Goal: Transaction & Acquisition: Purchase product/service

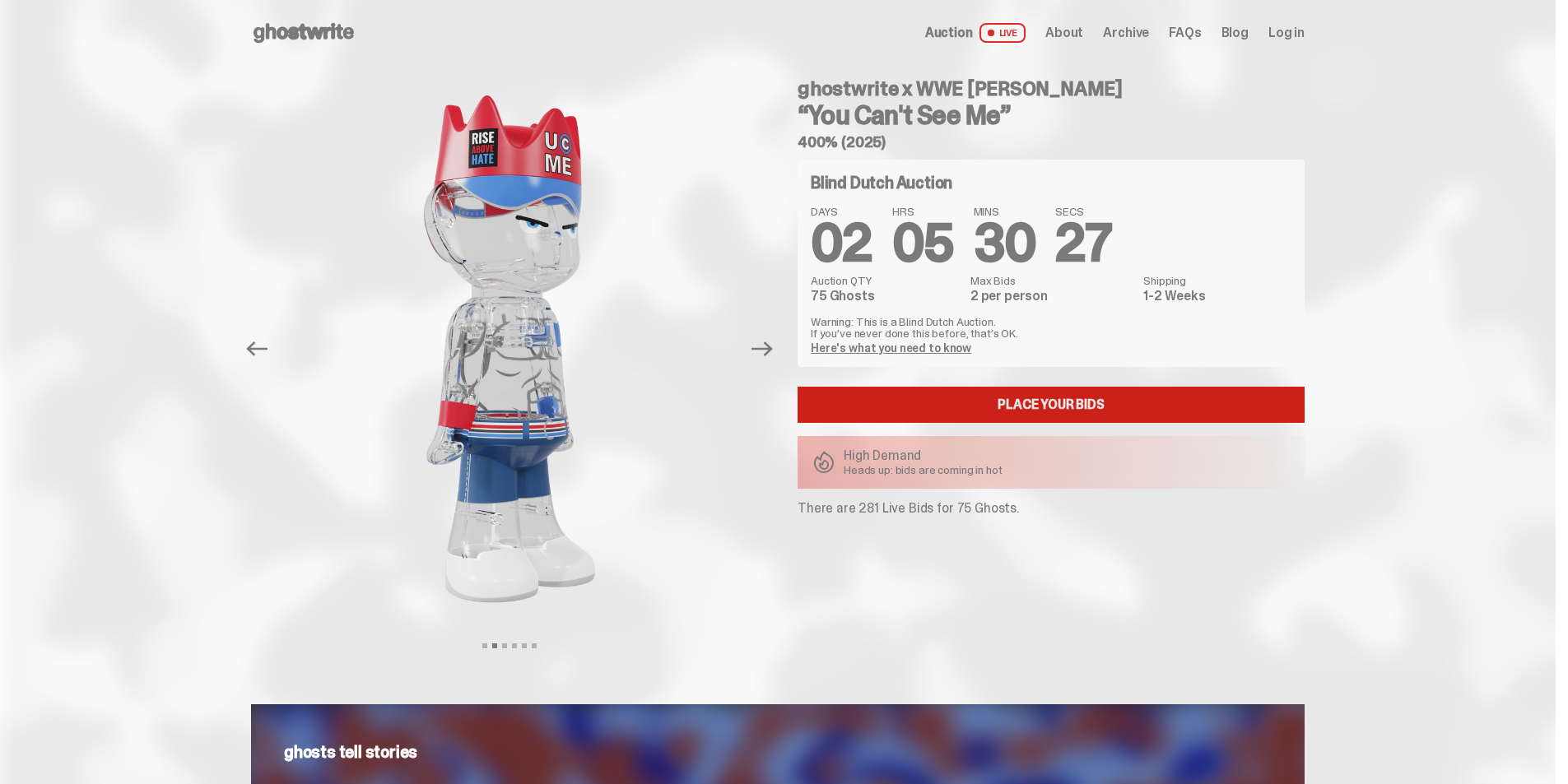
click at [899, 406] on link "Place your Bids" at bounding box center [1051, 405] width 507 height 36
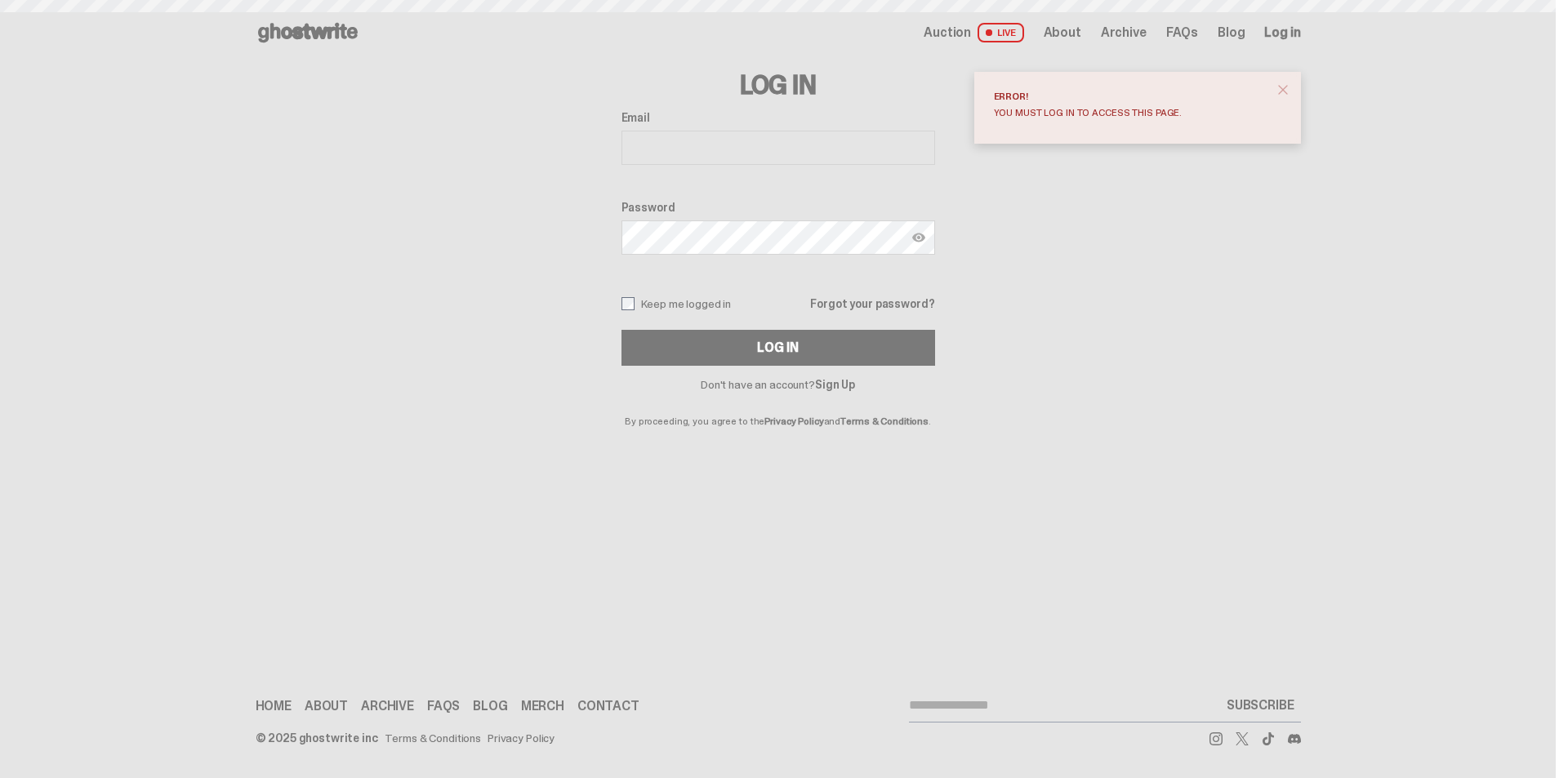
type input "**********"
click at [1282, 90] on span "close" at bounding box center [1283, 90] width 16 height 16
click at [702, 308] on label "Keep me logged in" at bounding box center [676, 303] width 110 height 13
click at [738, 352] on button "Log In" at bounding box center [778, 348] width 314 height 36
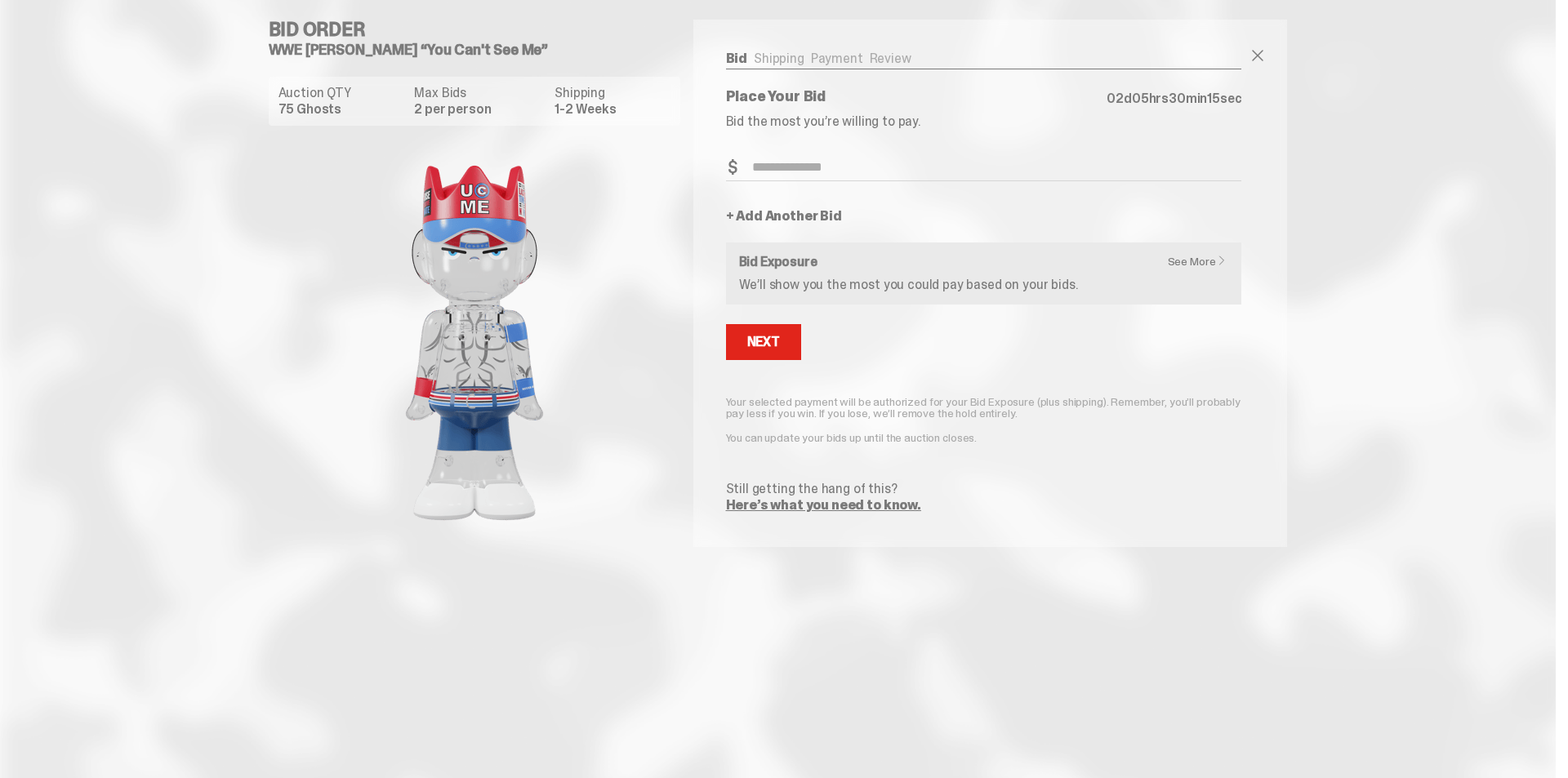
click at [1141, 265] on h6 "Bid Exposure" at bounding box center [984, 262] width 490 height 13
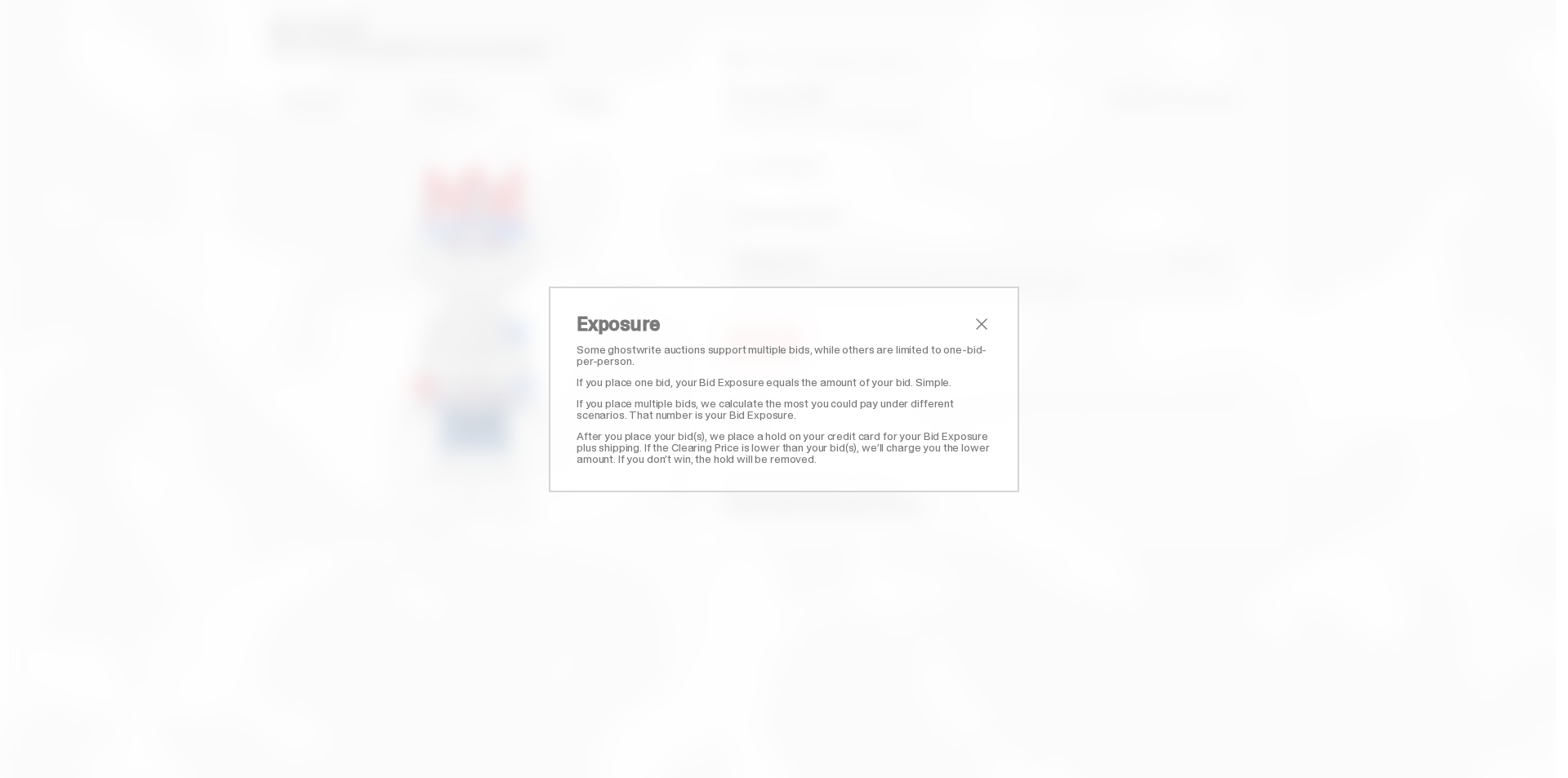
click at [977, 326] on span "close" at bounding box center [981, 324] width 20 height 20
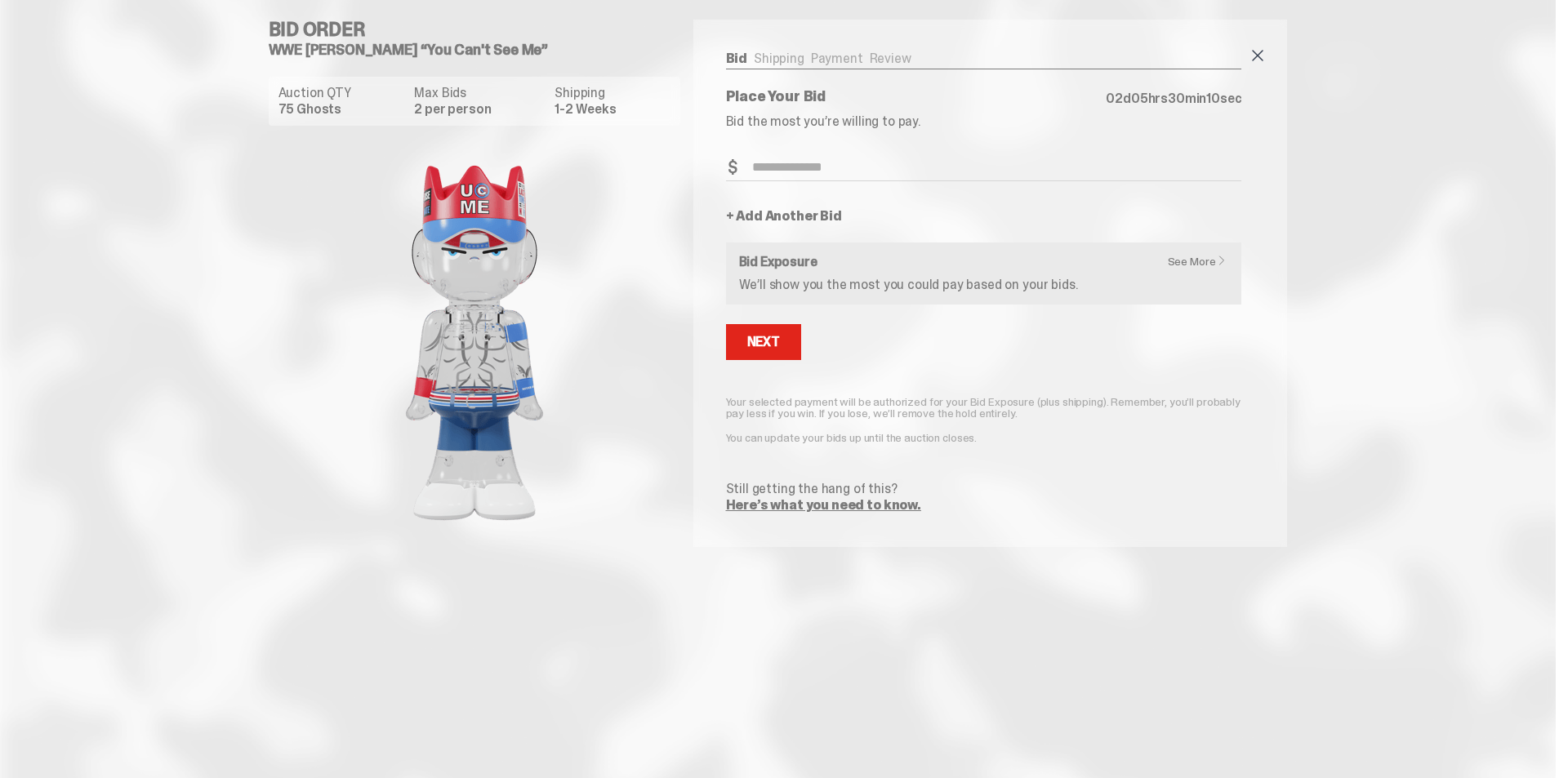
click at [1260, 53] on span at bounding box center [1258, 55] width 20 height 20
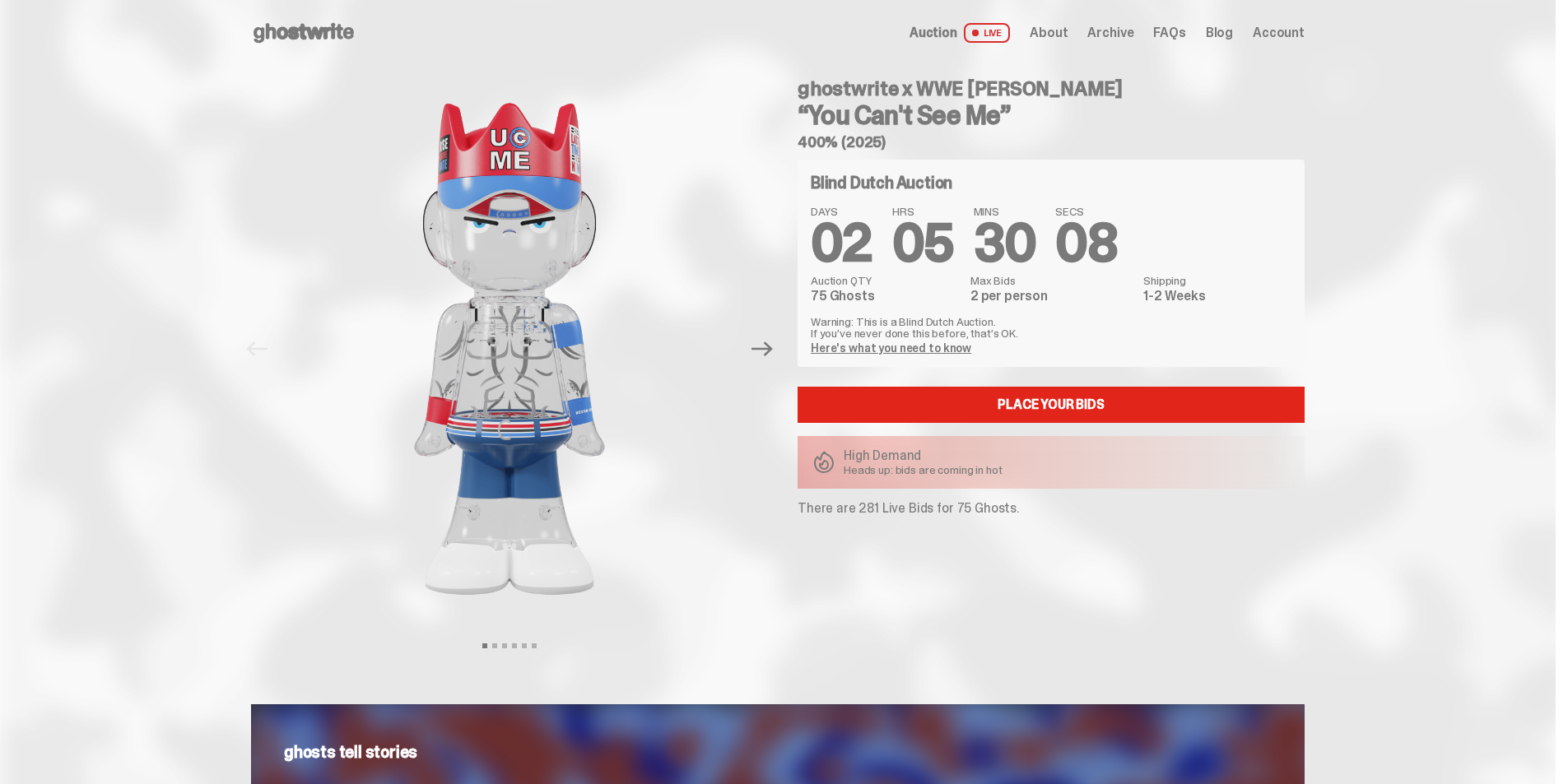
click at [324, 40] on icon at bounding box center [303, 33] width 105 height 26
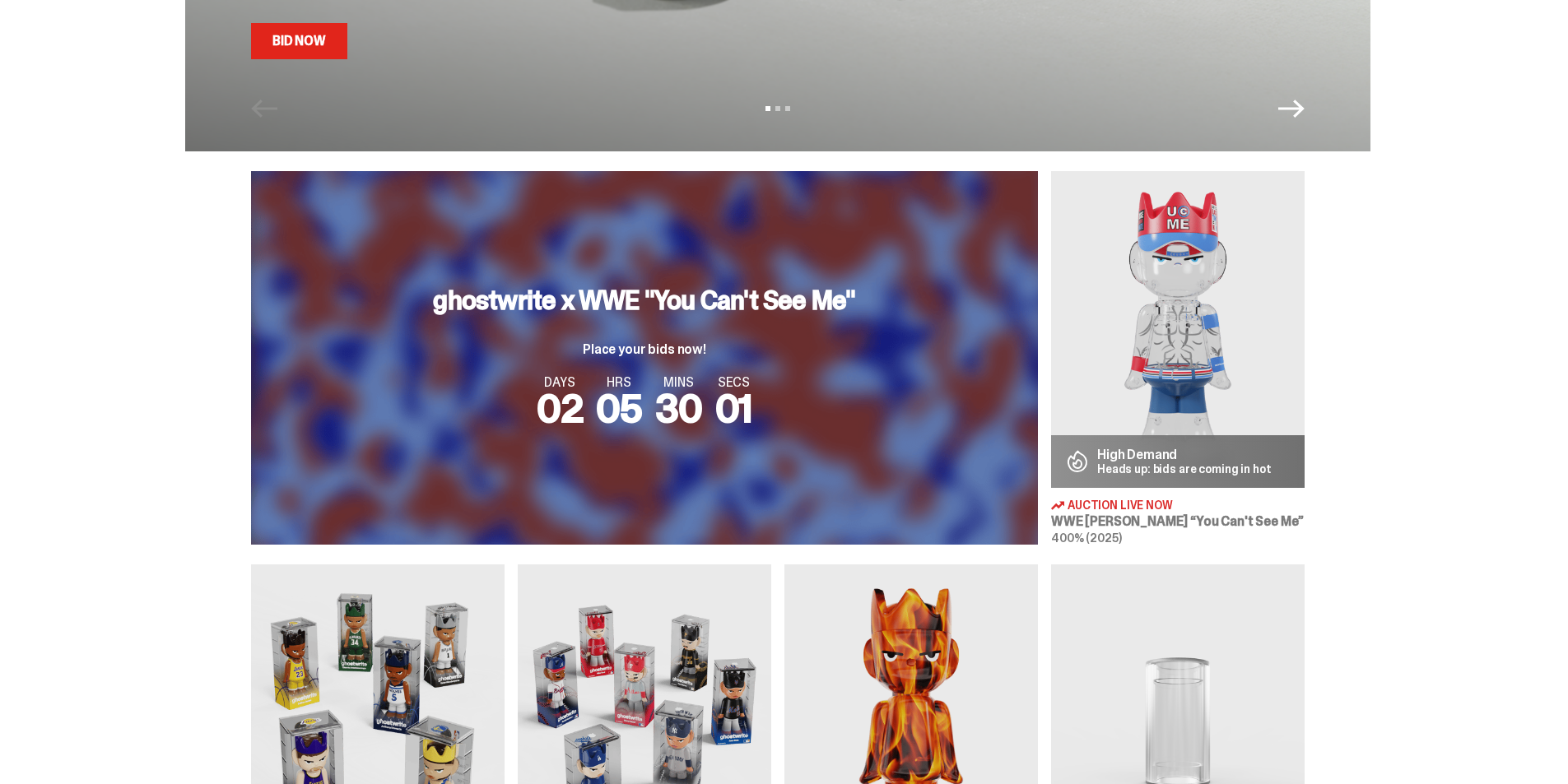
scroll to position [412, 0]
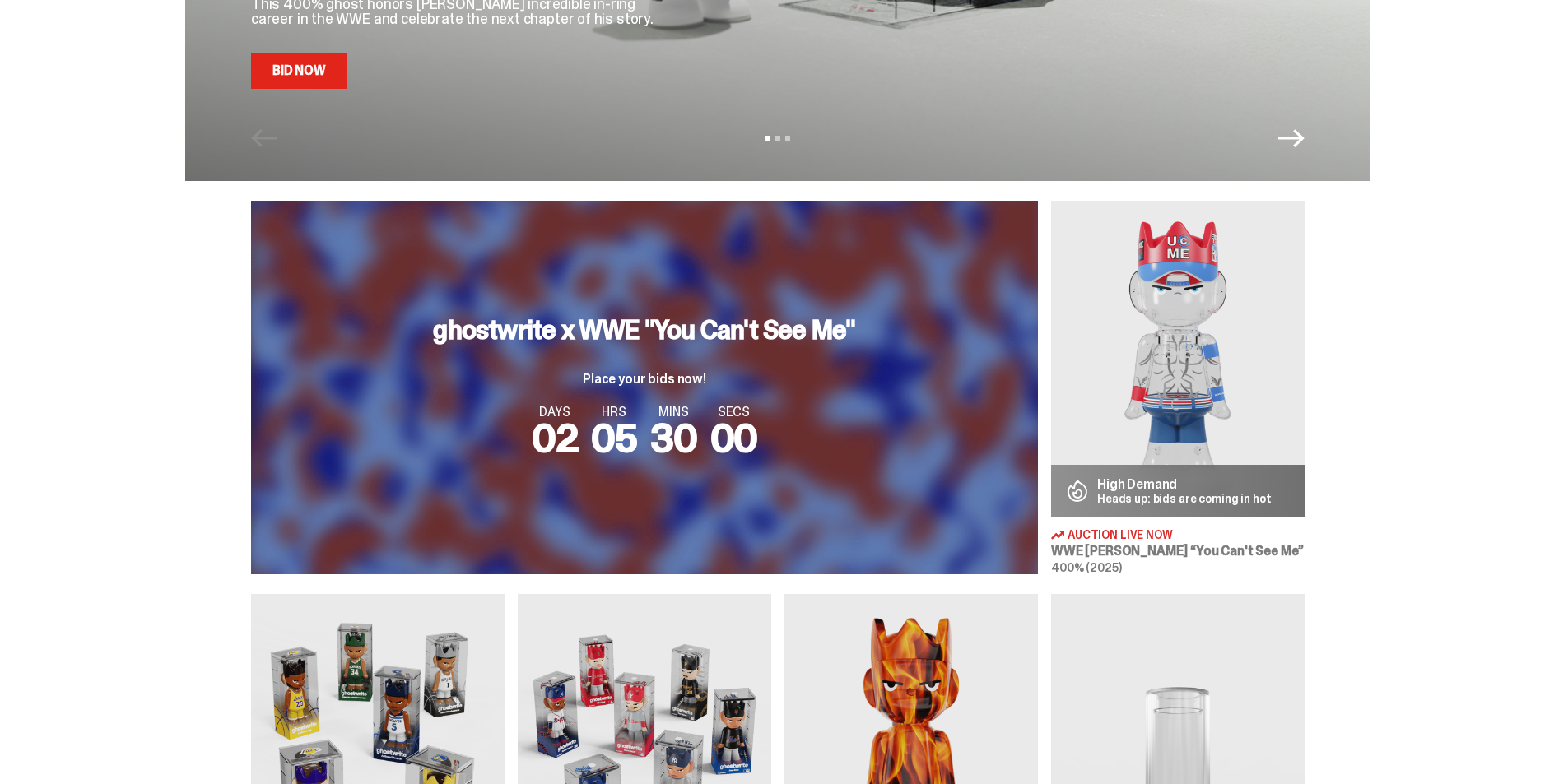
click at [1173, 333] on img at bounding box center [1178, 359] width 254 height 317
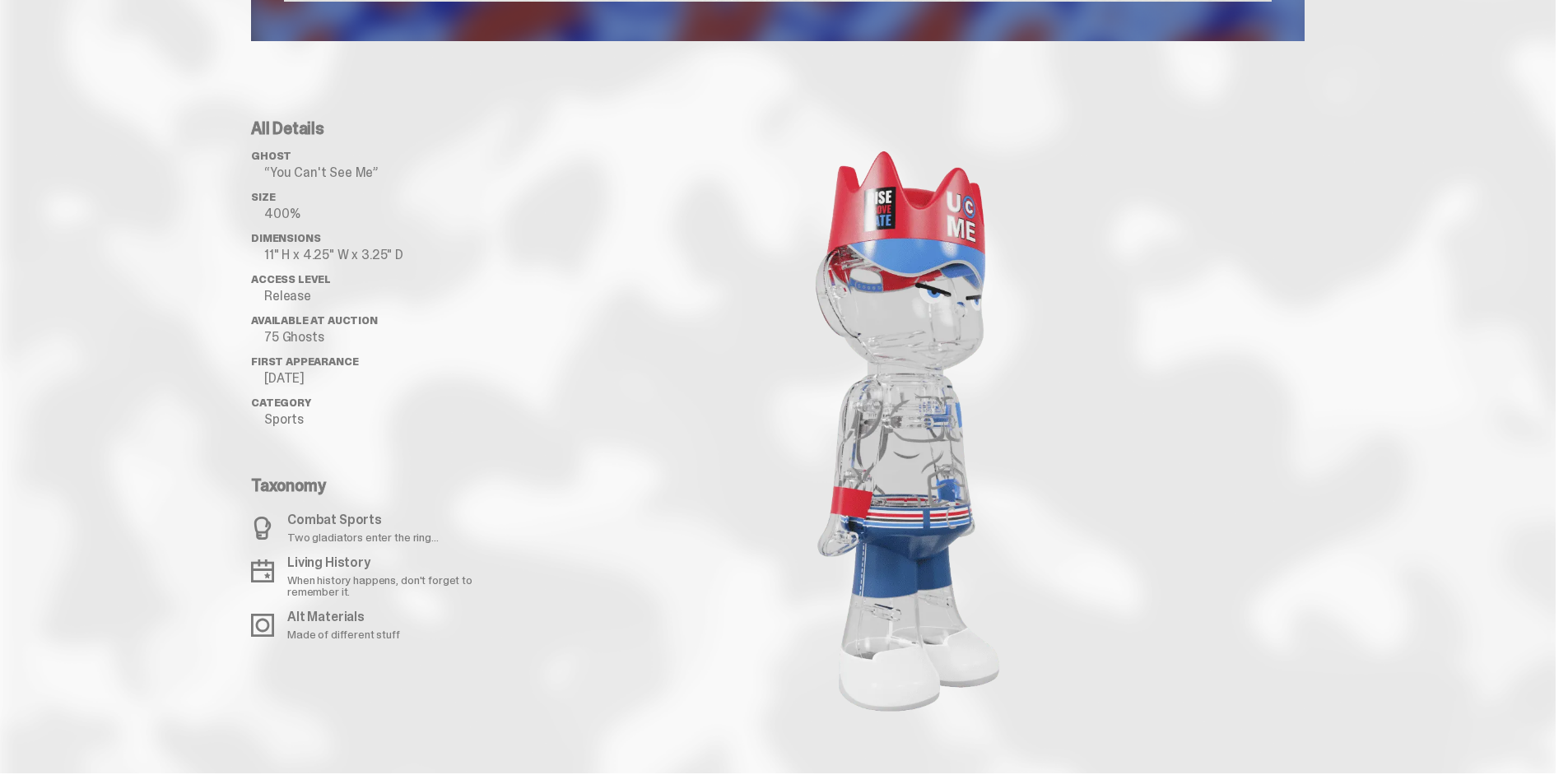
scroll to position [1070, 0]
